Goal: Task Accomplishment & Management: Understand process/instructions

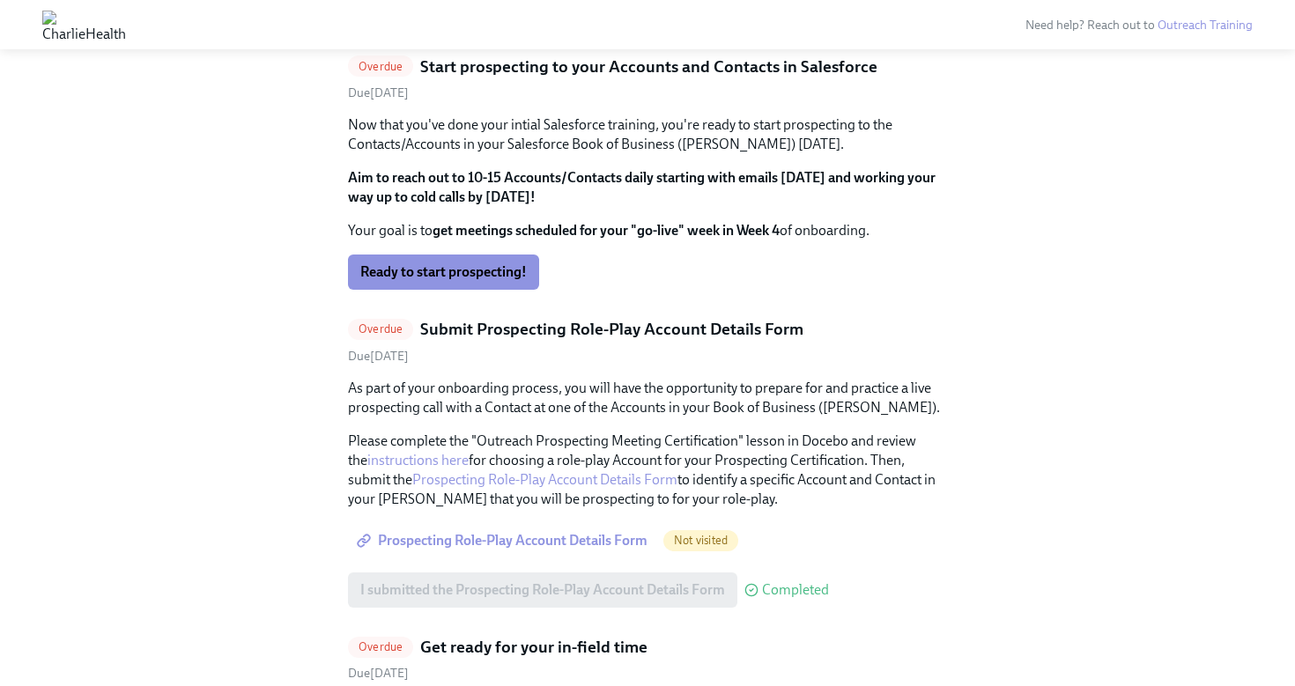
scroll to position [1081, 0]
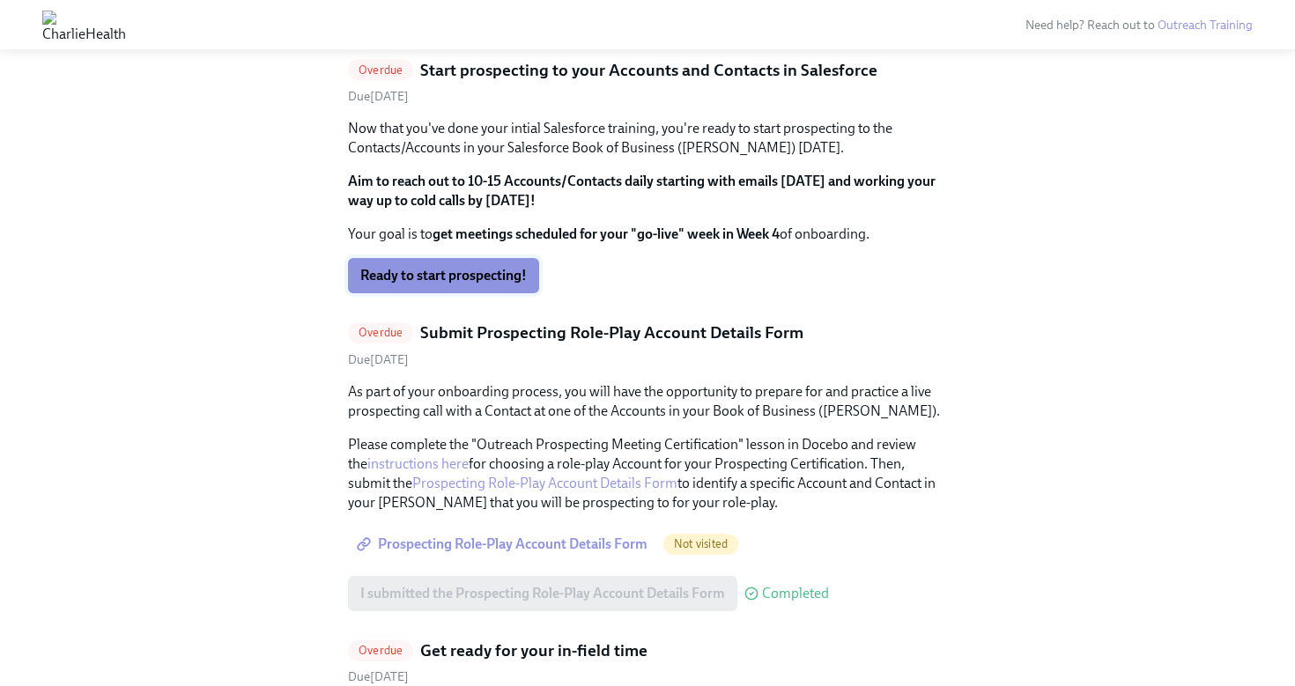
click at [486, 277] on span "Ready to start prospecting!" at bounding box center [443, 276] width 167 height 18
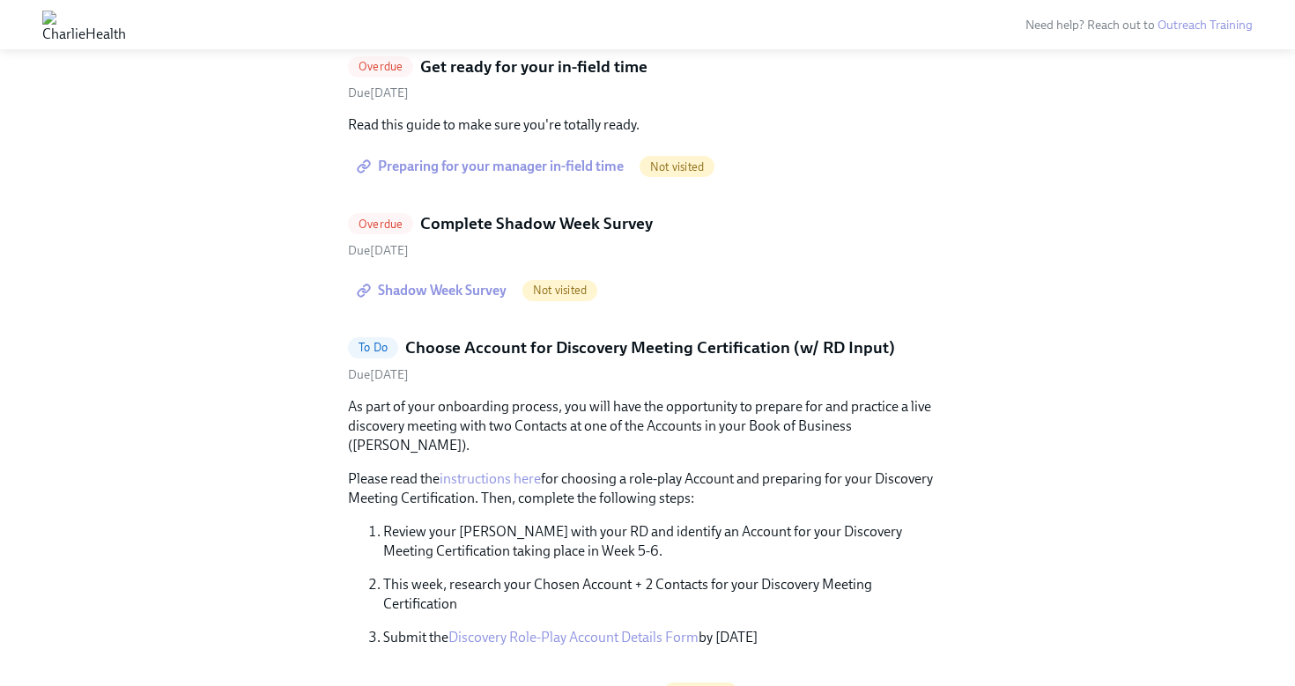
scroll to position [1594, 0]
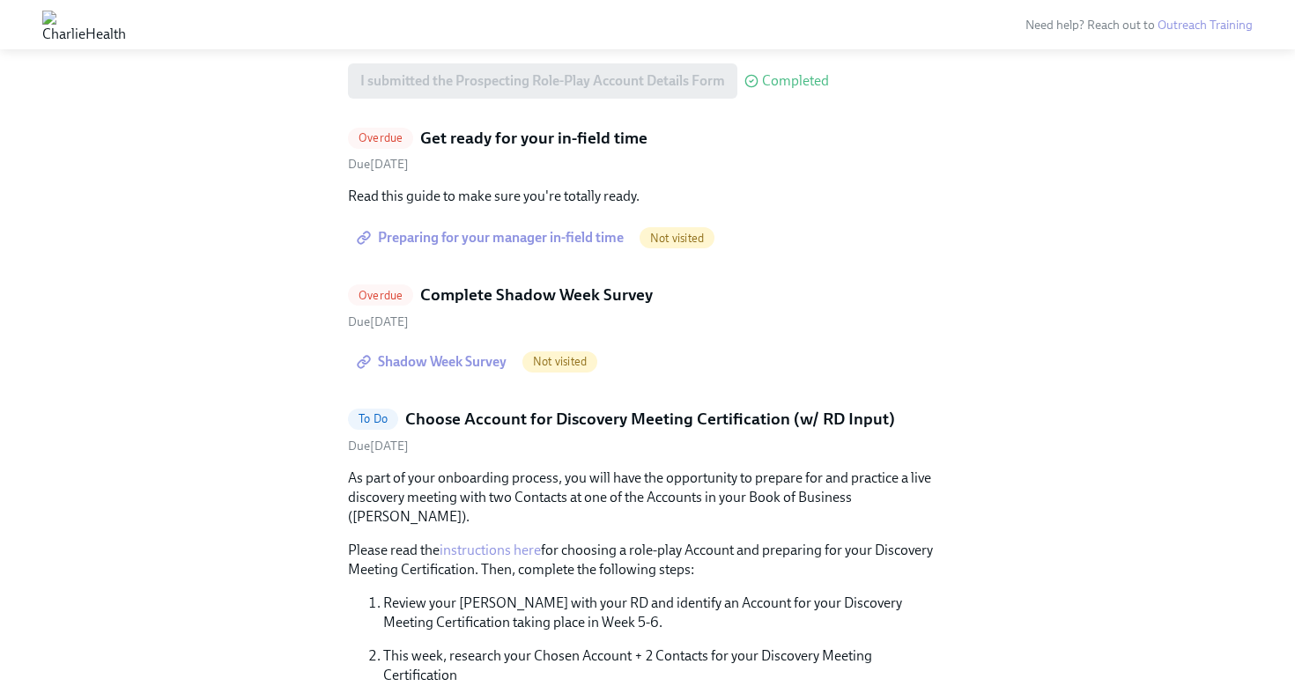
click at [468, 233] on span "Preparing for your manager in-field time" at bounding box center [491, 238] width 263 height 18
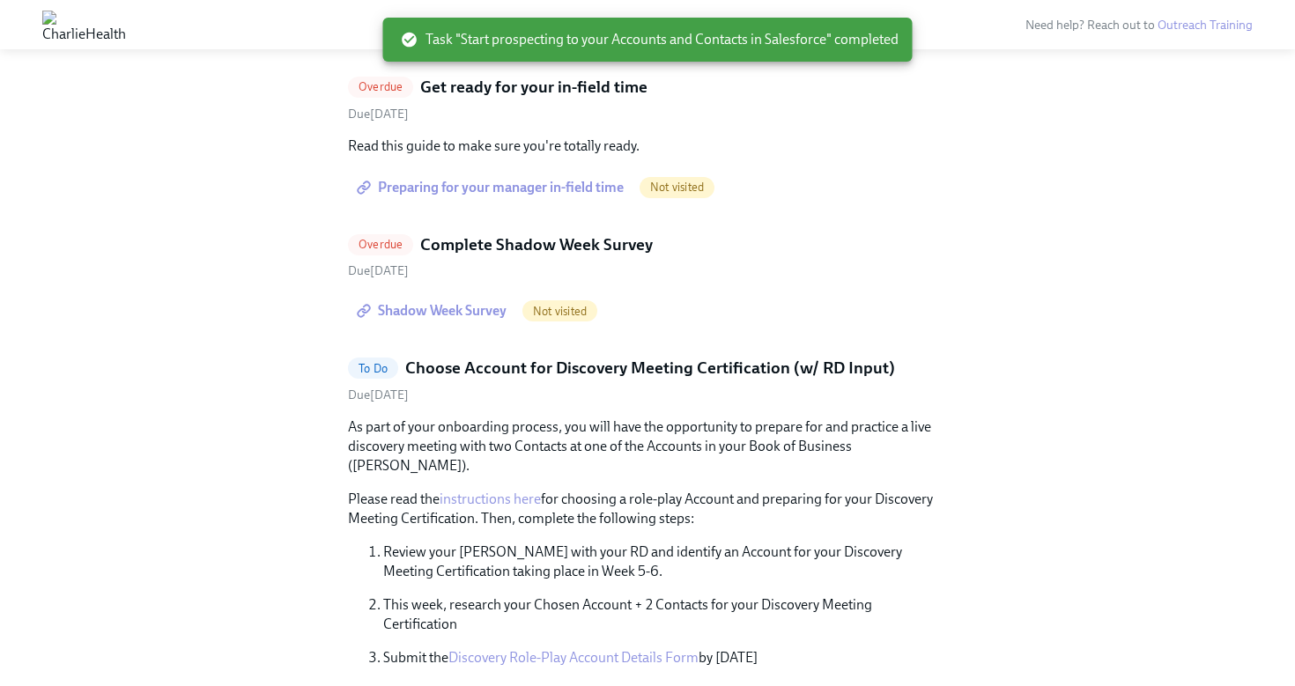
scroll to position [1402, 0]
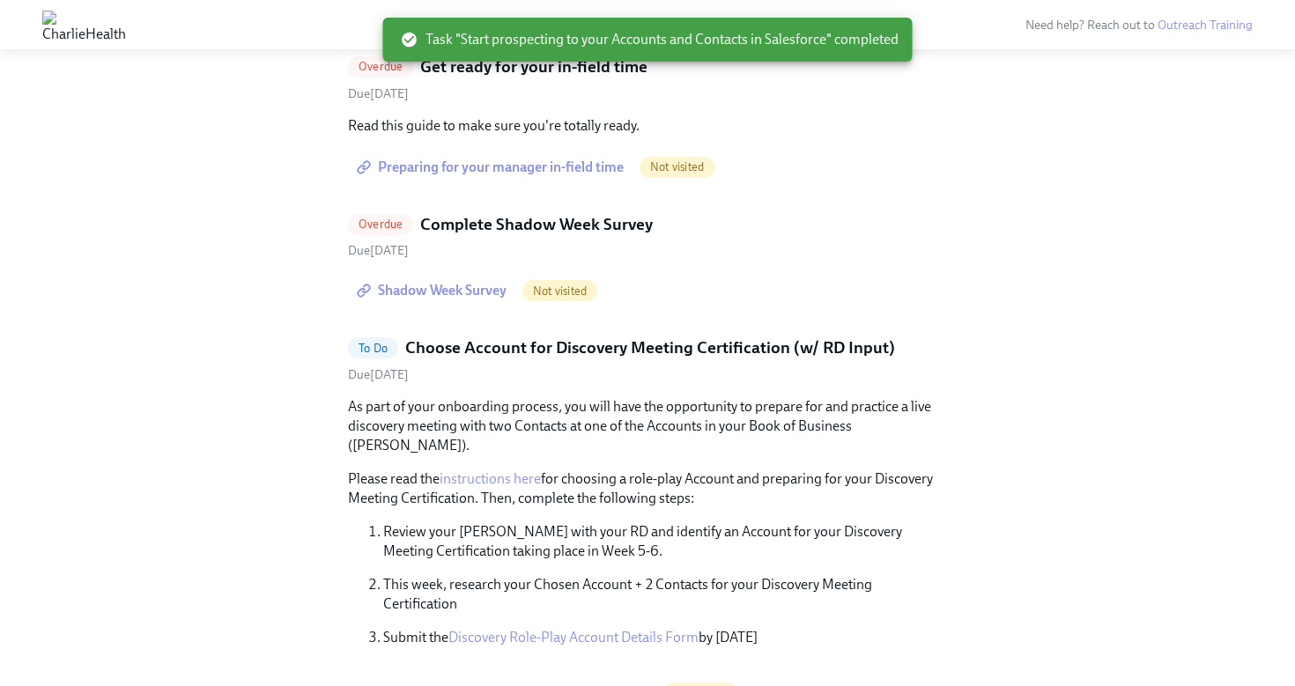
click at [476, 281] on link "Shadow Week Survey" at bounding box center [433, 290] width 171 height 35
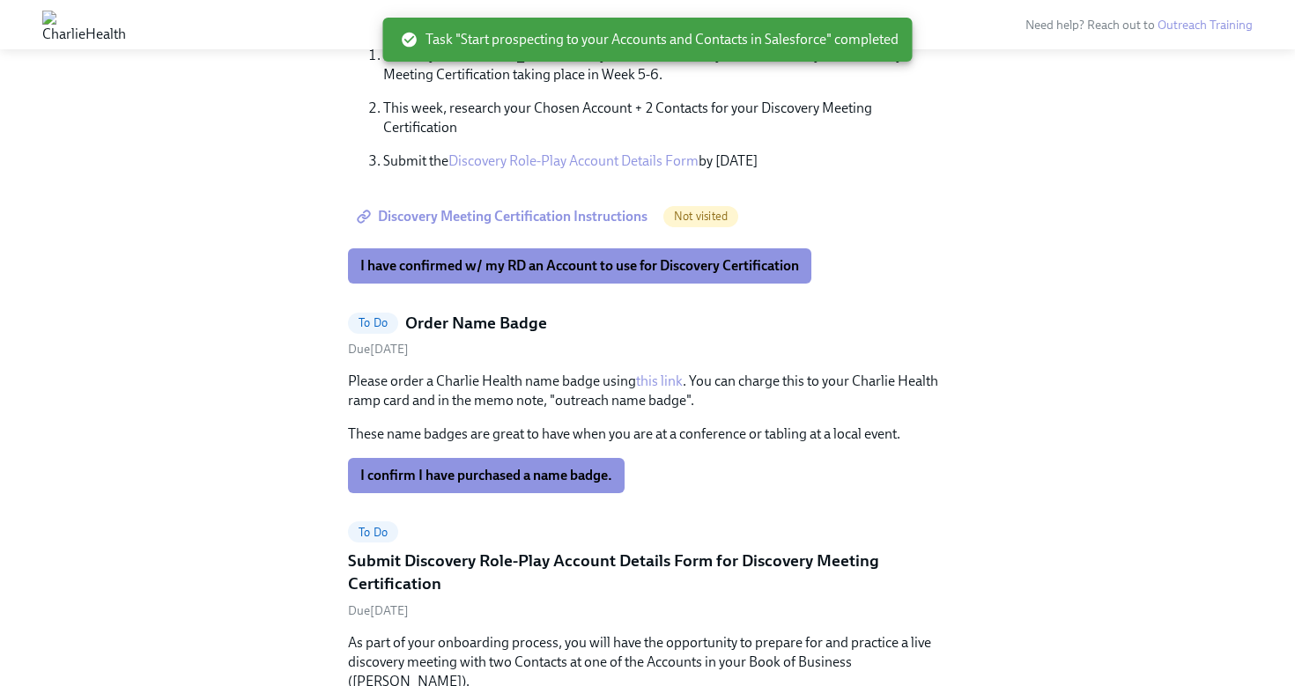
scroll to position [1603, 0]
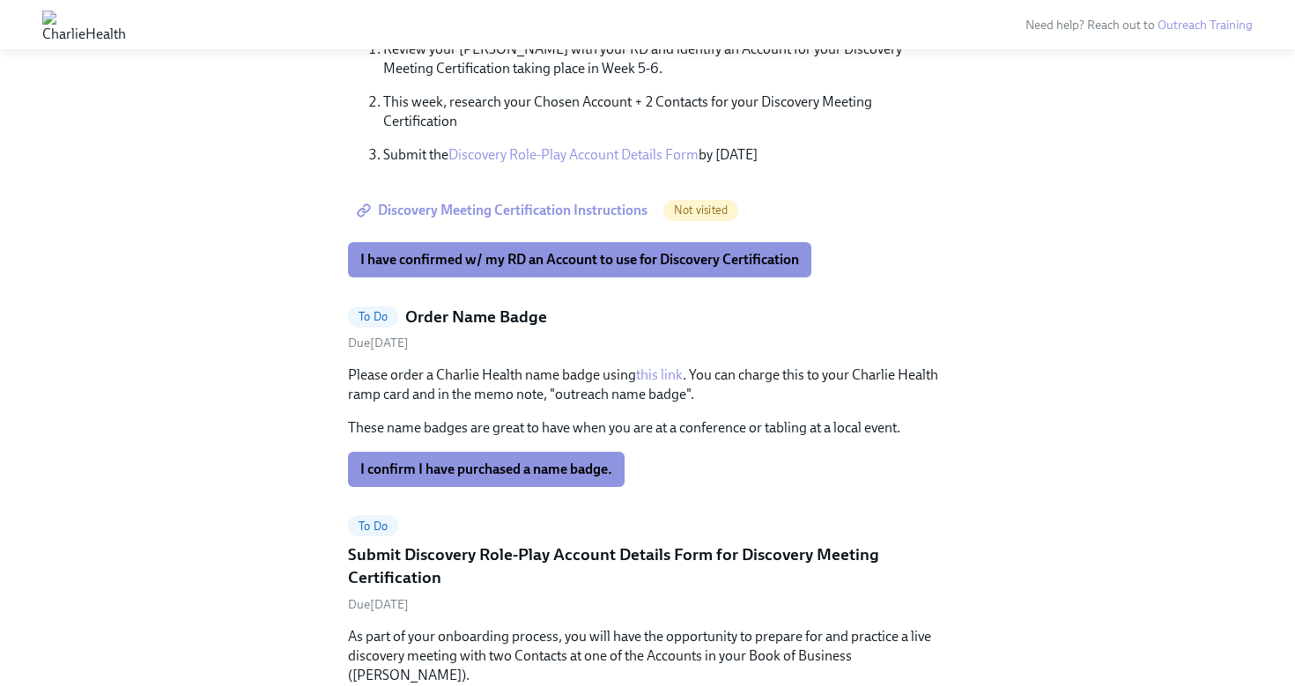
click at [649, 367] on link "this link" at bounding box center [659, 375] width 47 height 17
drag, startPoint x: 555, startPoint y: 378, endPoint x: 685, endPoint y: 378, distance: 130.4
click at [685, 378] on p "Please order a Charlie Health name badge using this link . You can charge this …" at bounding box center [647, 385] width 599 height 39
copy p "outreach name badge"
click at [649, 367] on link "this link" at bounding box center [659, 375] width 47 height 17
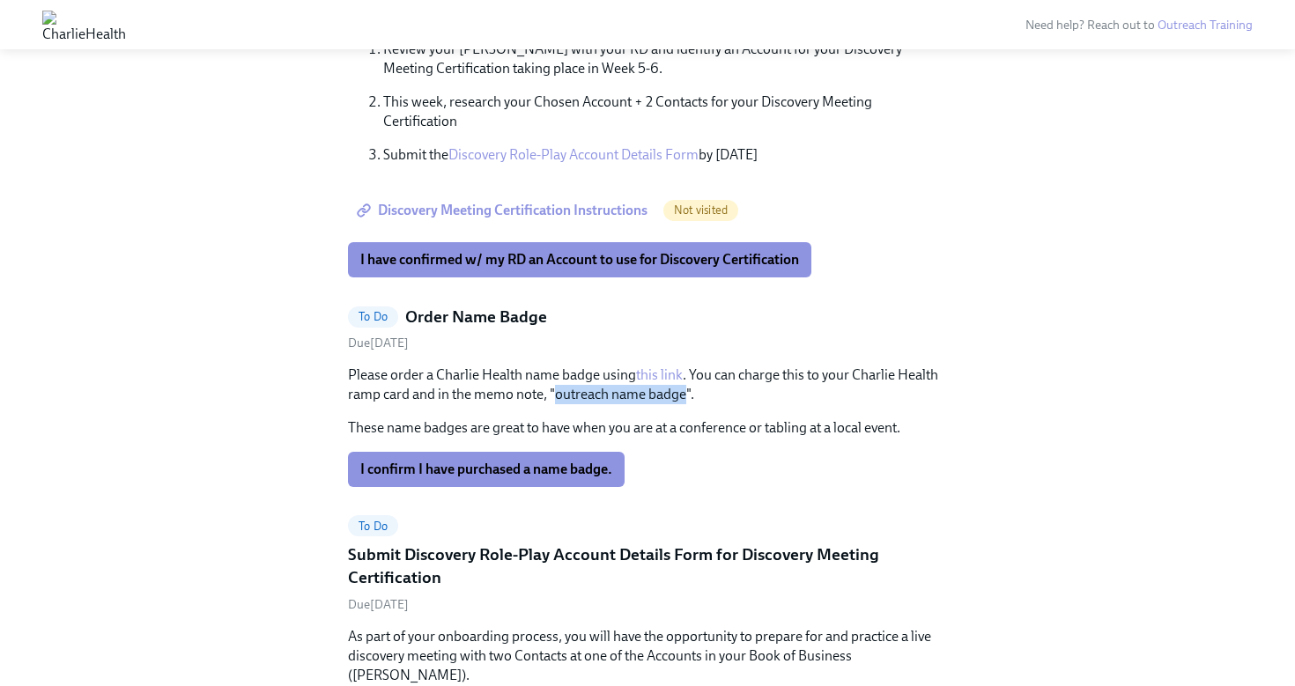
copy p "outreach name badge"
click at [550, 461] on span "I confirm I have purchased a name badge." at bounding box center [486, 470] width 252 height 18
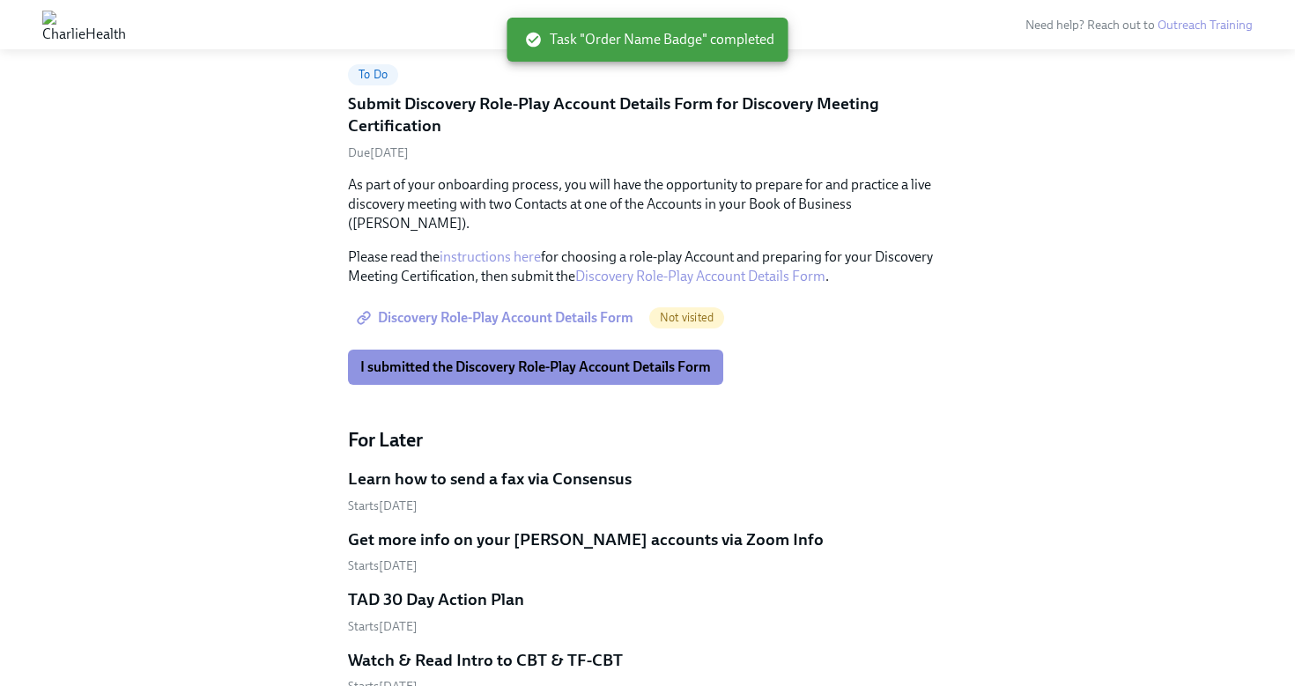
scroll to position [1848, 0]
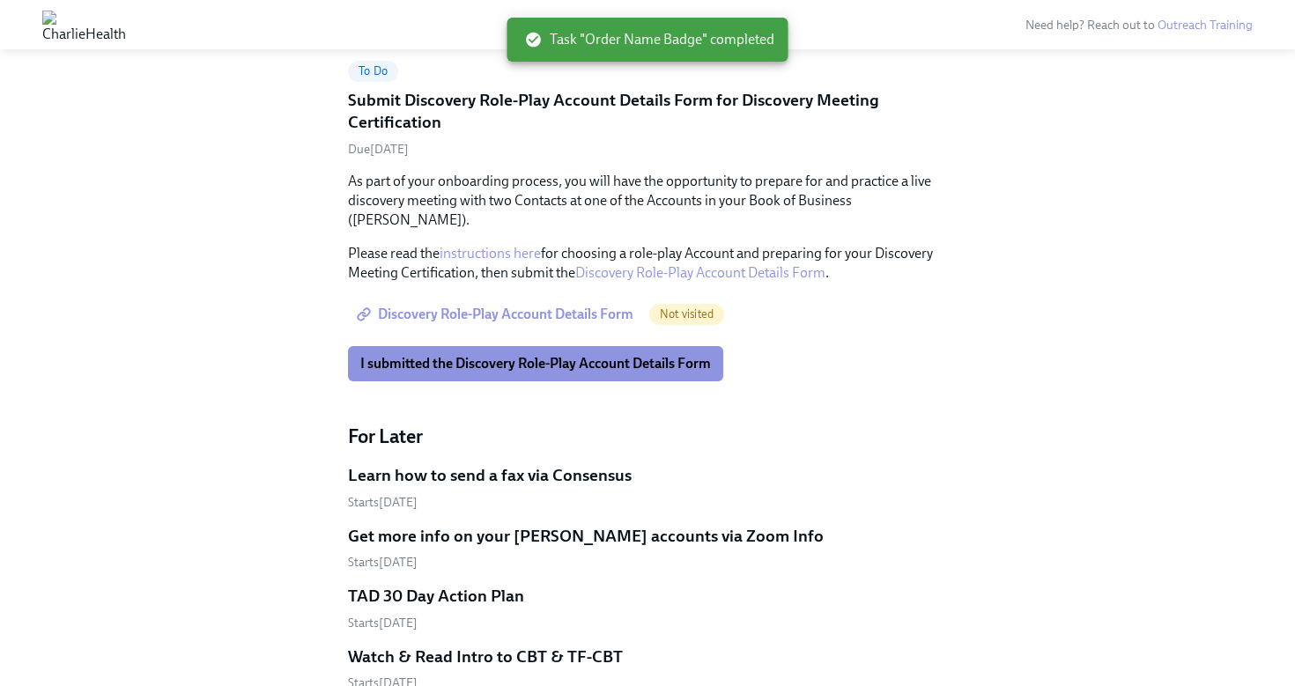
click at [587, 306] on span "Discovery Role-Play Account Details Form" at bounding box center [496, 315] width 273 height 18
click at [534, 355] on span "I submitted the Discovery Role-Play Account Details Form" at bounding box center [535, 364] width 351 height 18
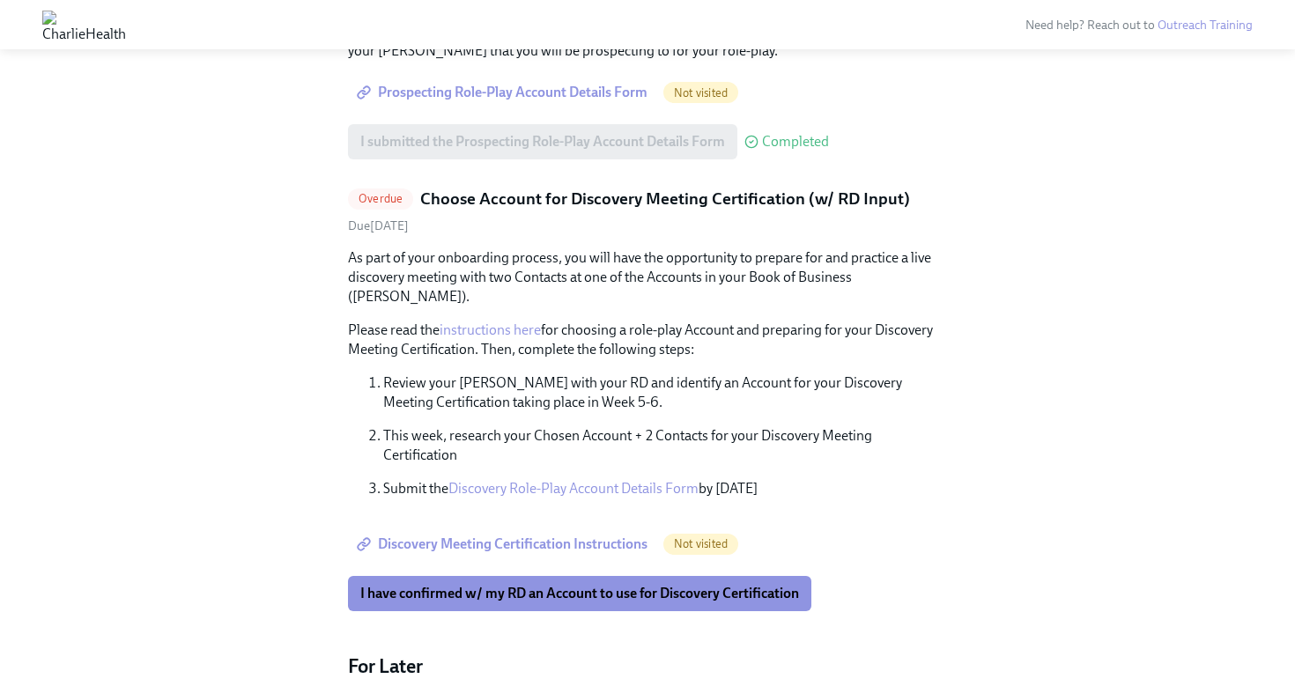
scroll to position [1302, 0]
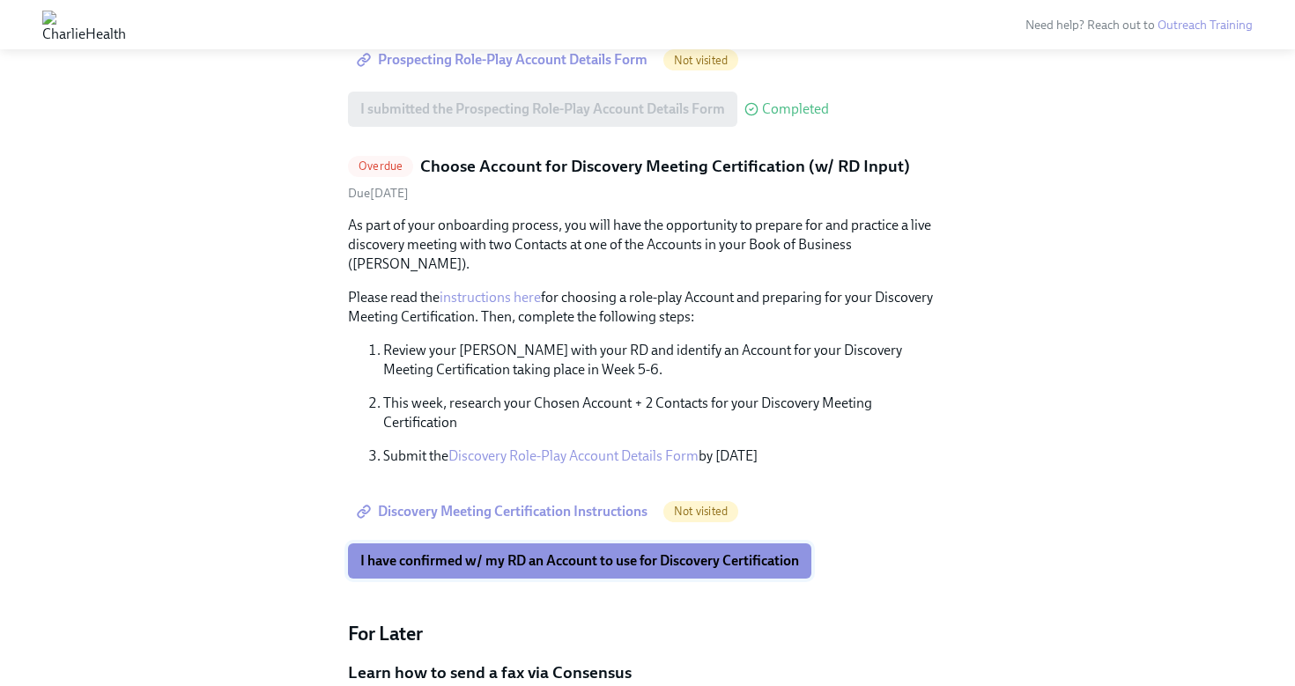
click at [602, 553] on button "I have confirmed w/ my RD an Account to use for Discovery Certification" at bounding box center [579, 561] width 463 height 35
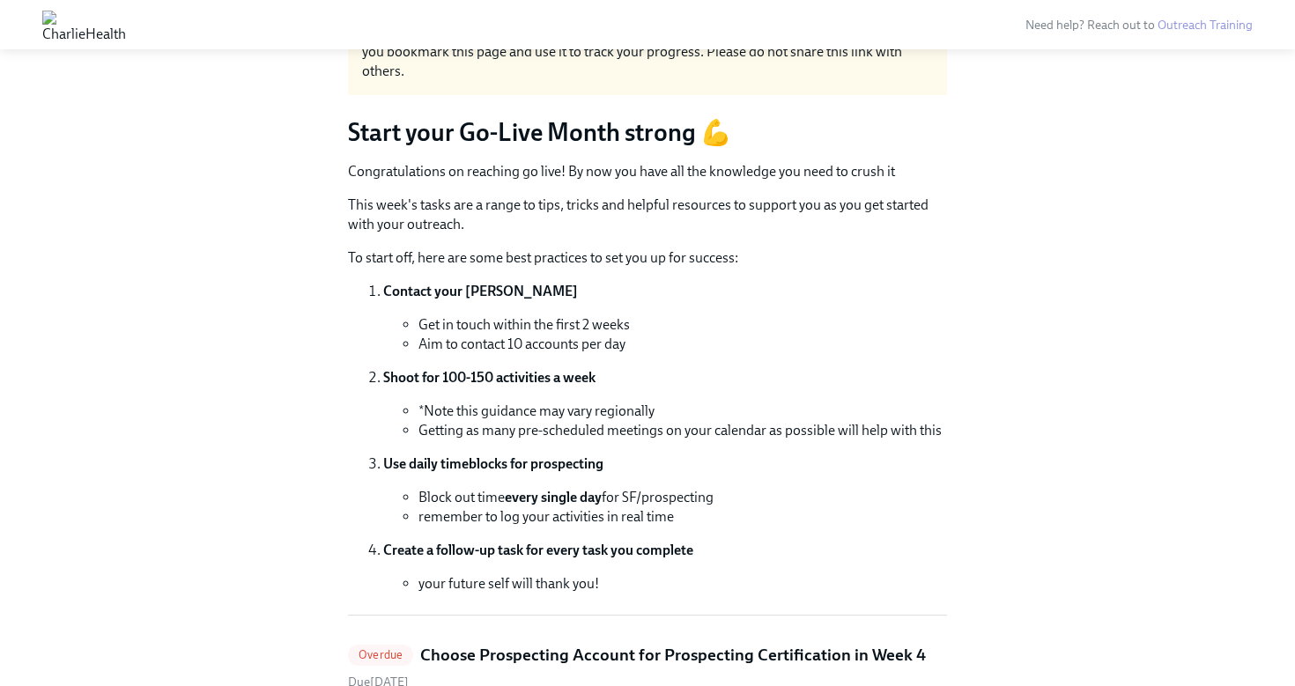
scroll to position [0, 0]
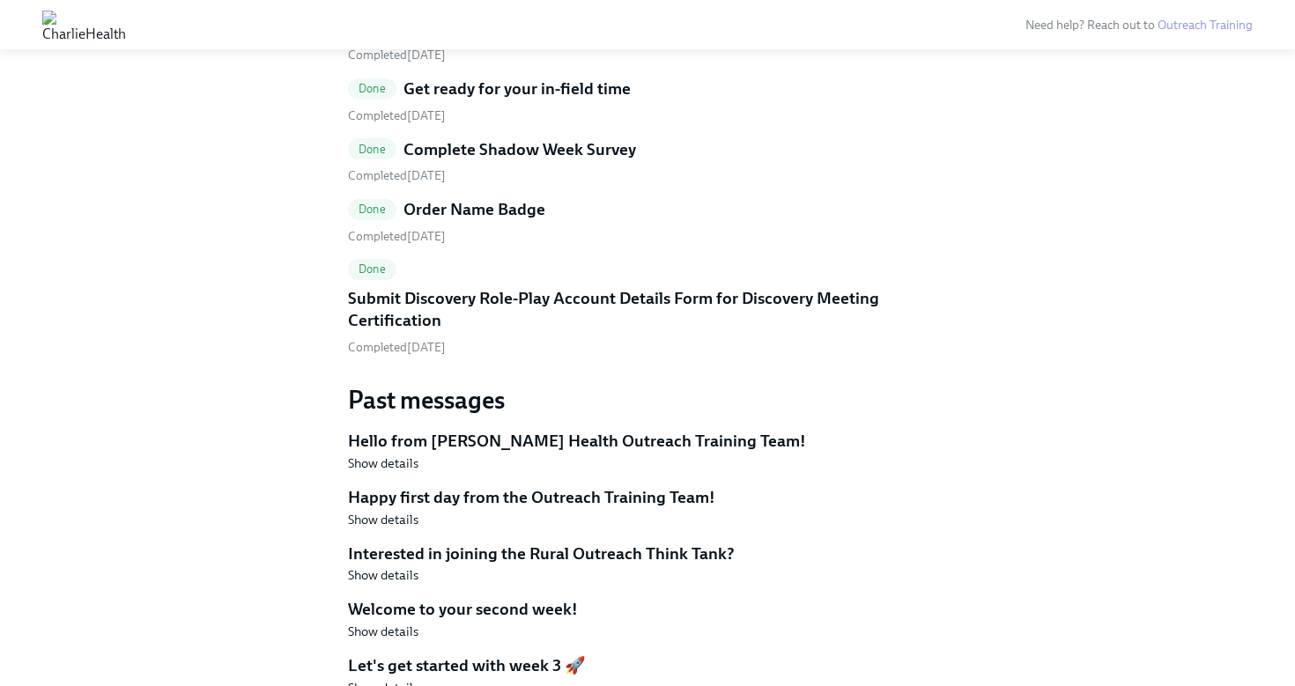
scroll to position [3633, 0]
